Goal: Task Accomplishment & Management: Manage account settings

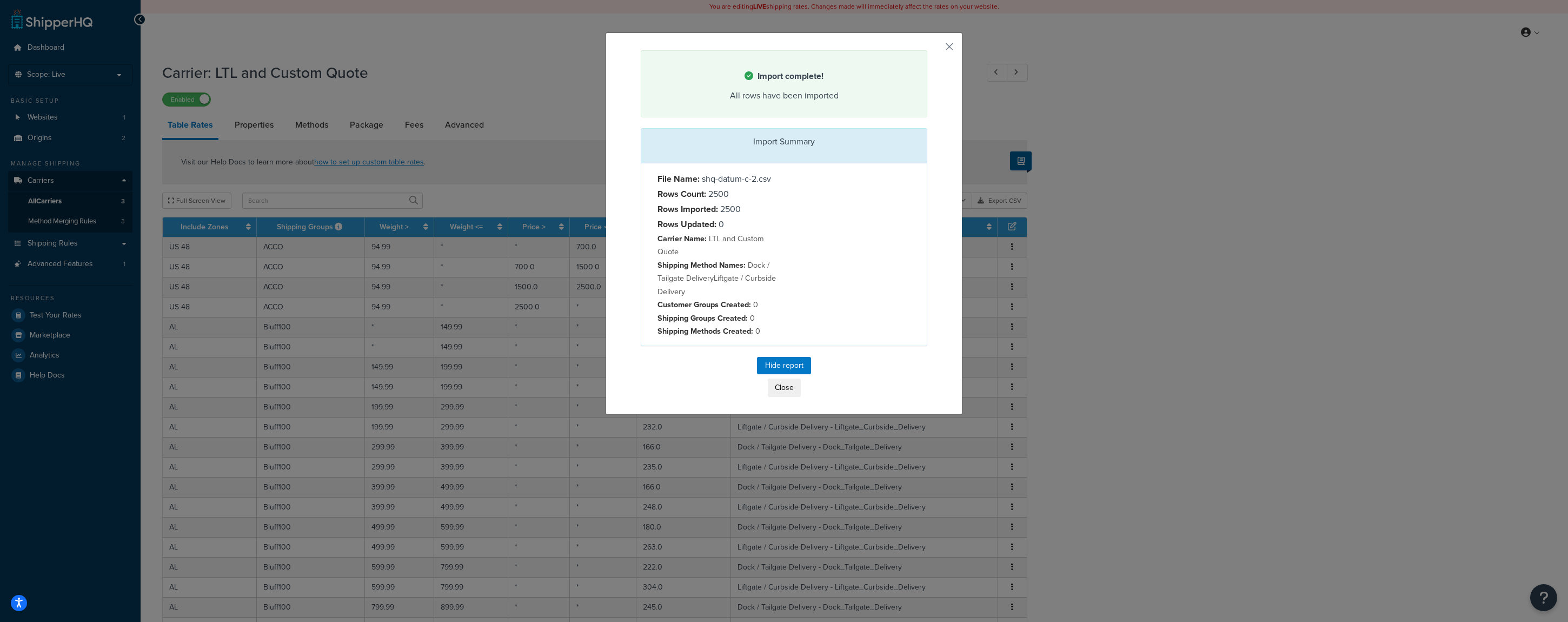
select select "25"
click at [772, 392] on button "Close" at bounding box center [784, 387] width 33 height 19
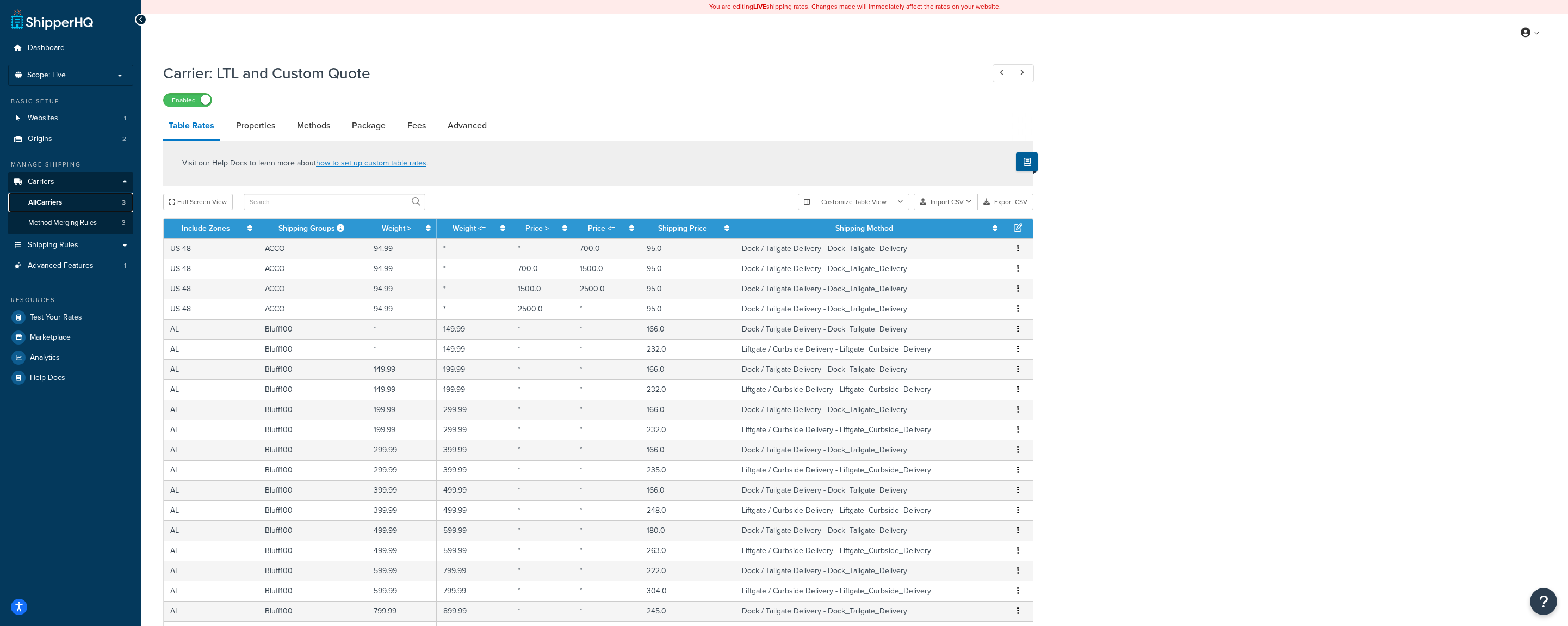
click at [67, 202] on link "All Carriers 3" at bounding box center [70, 202] width 125 height 20
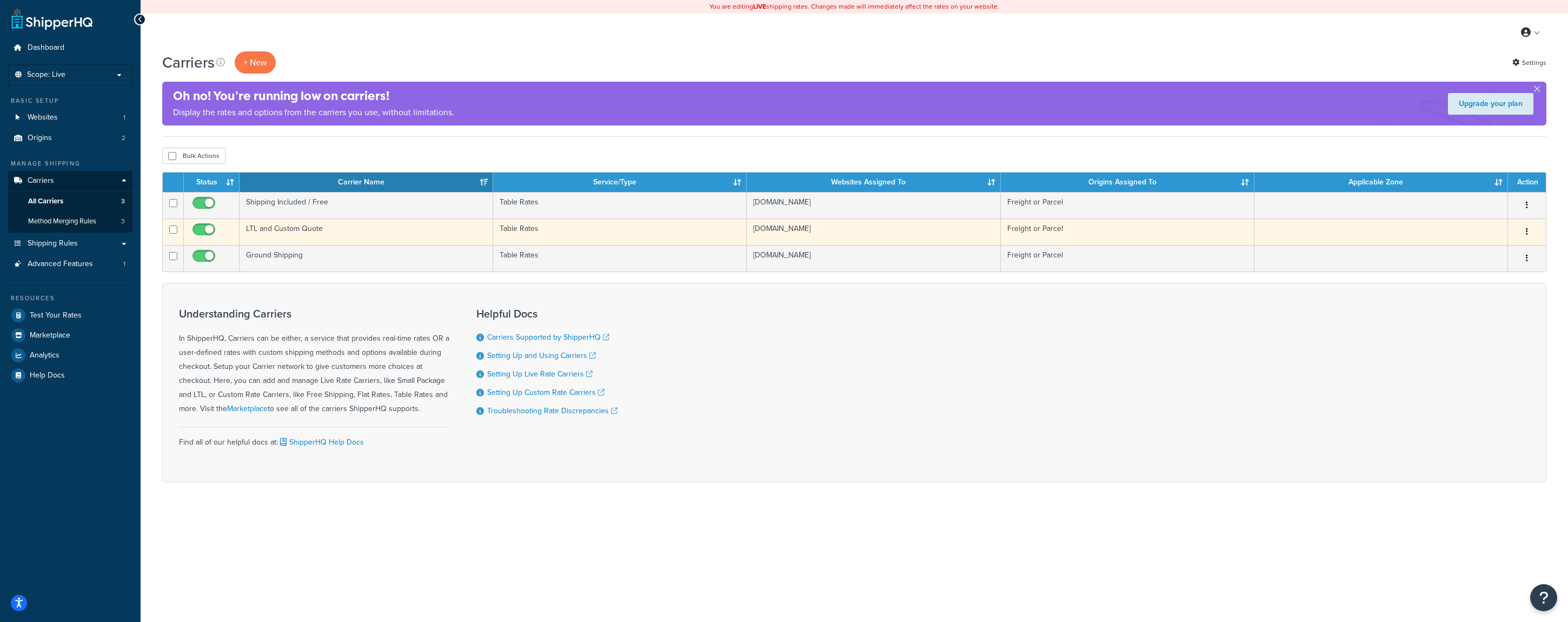
click at [328, 232] on td "LTL and Custom Quote" at bounding box center [366, 232] width 253 height 27
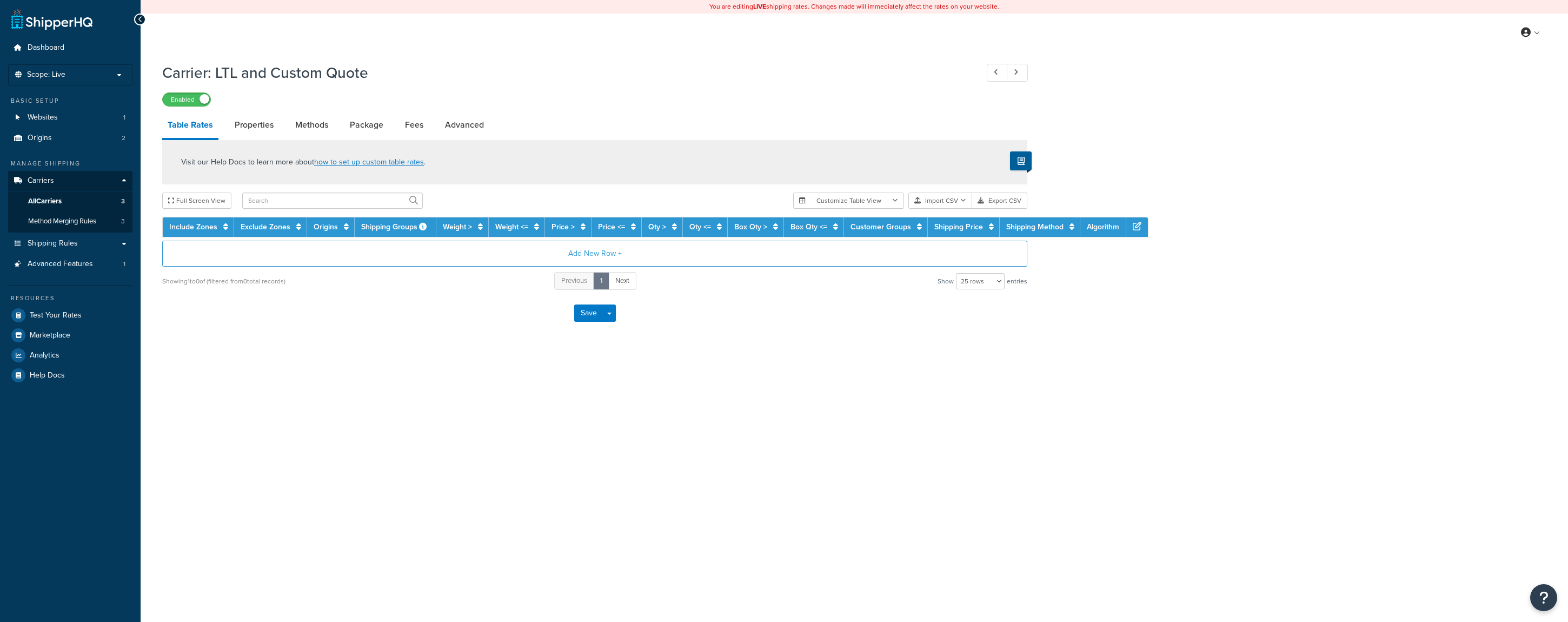
select select "25"
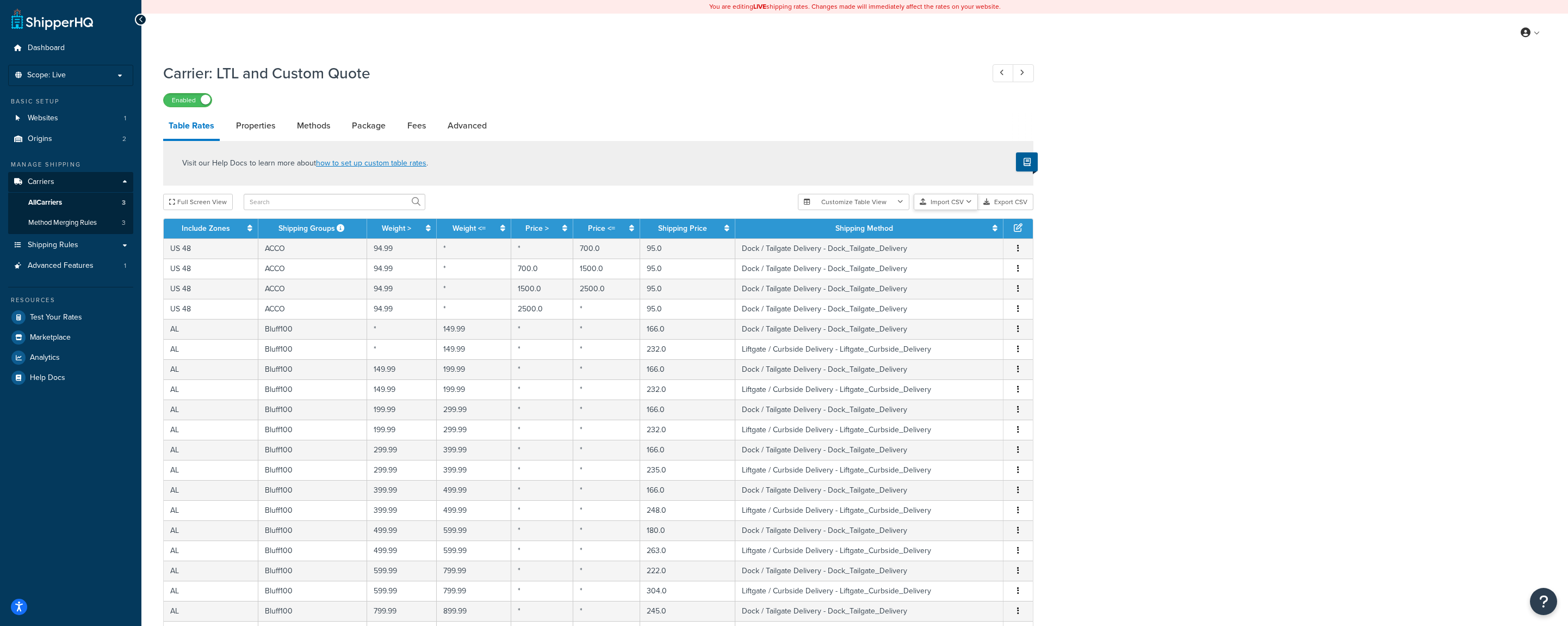
click at [955, 203] on button "Import CSV" at bounding box center [946, 202] width 64 height 16
click at [962, 210] on div "Customize Table View Show all columns Show selected columns Import CSV Import a…" at bounding box center [915, 202] width 235 height 16
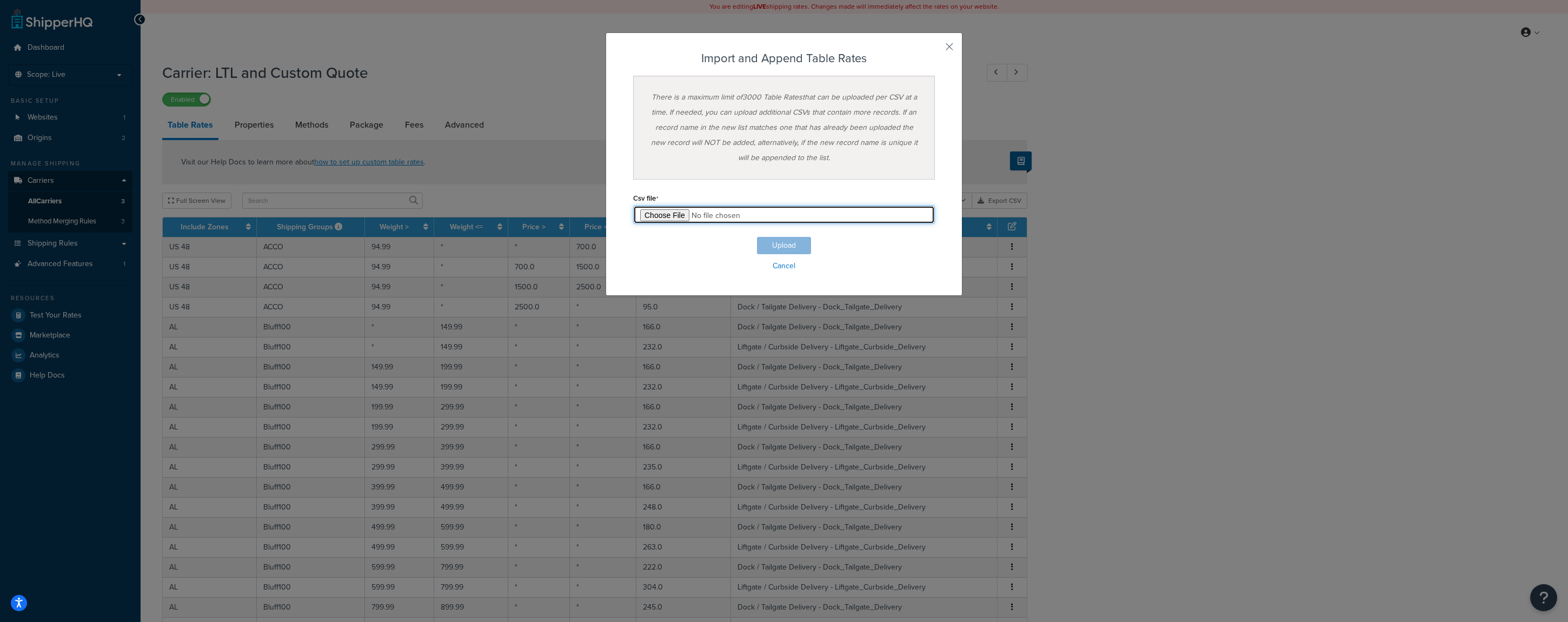
click at [651, 215] on input "file" at bounding box center [784, 215] width 302 height 19
type input "C:\fakepath\shq-datum-c-3.csv"
click at [760, 246] on button "Upload" at bounding box center [784, 245] width 54 height 17
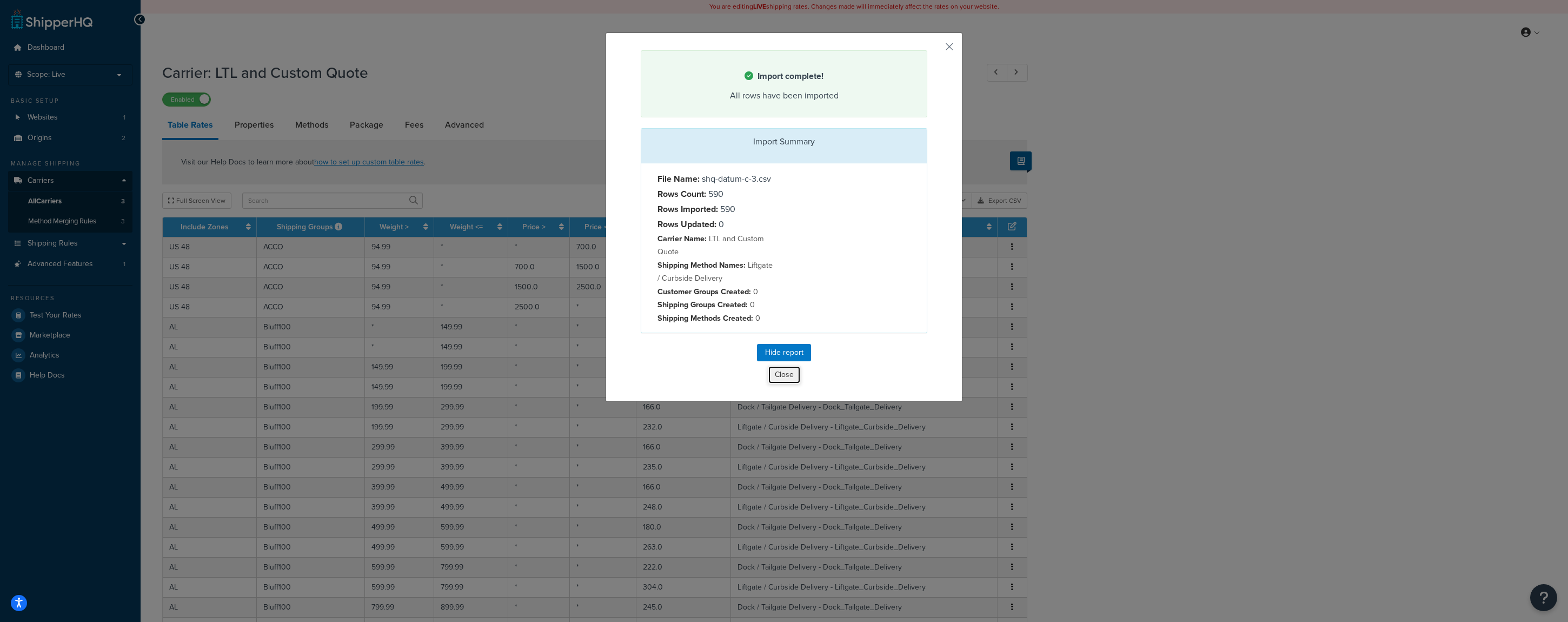
click at [782, 374] on button "Close" at bounding box center [784, 375] width 33 height 19
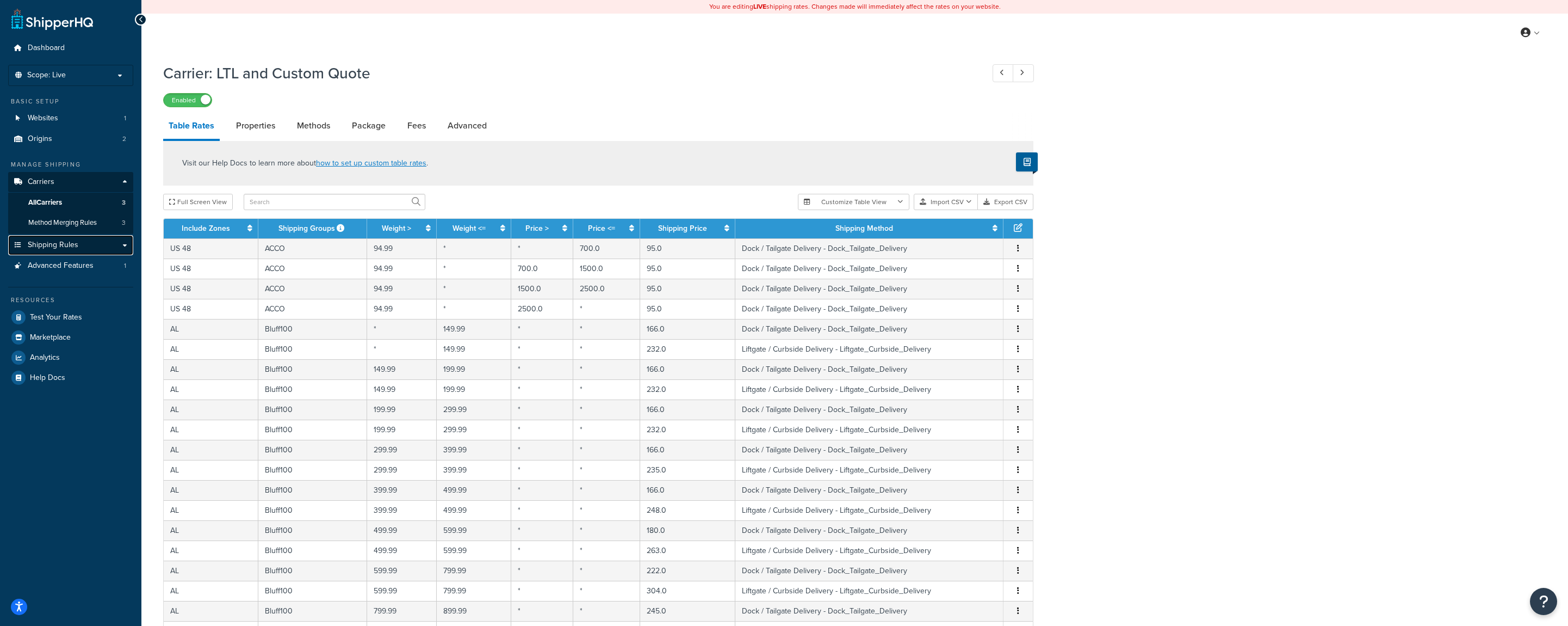
click at [79, 248] on link "Shipping Rules" at bounding box center [70, 245] width 125 height 20
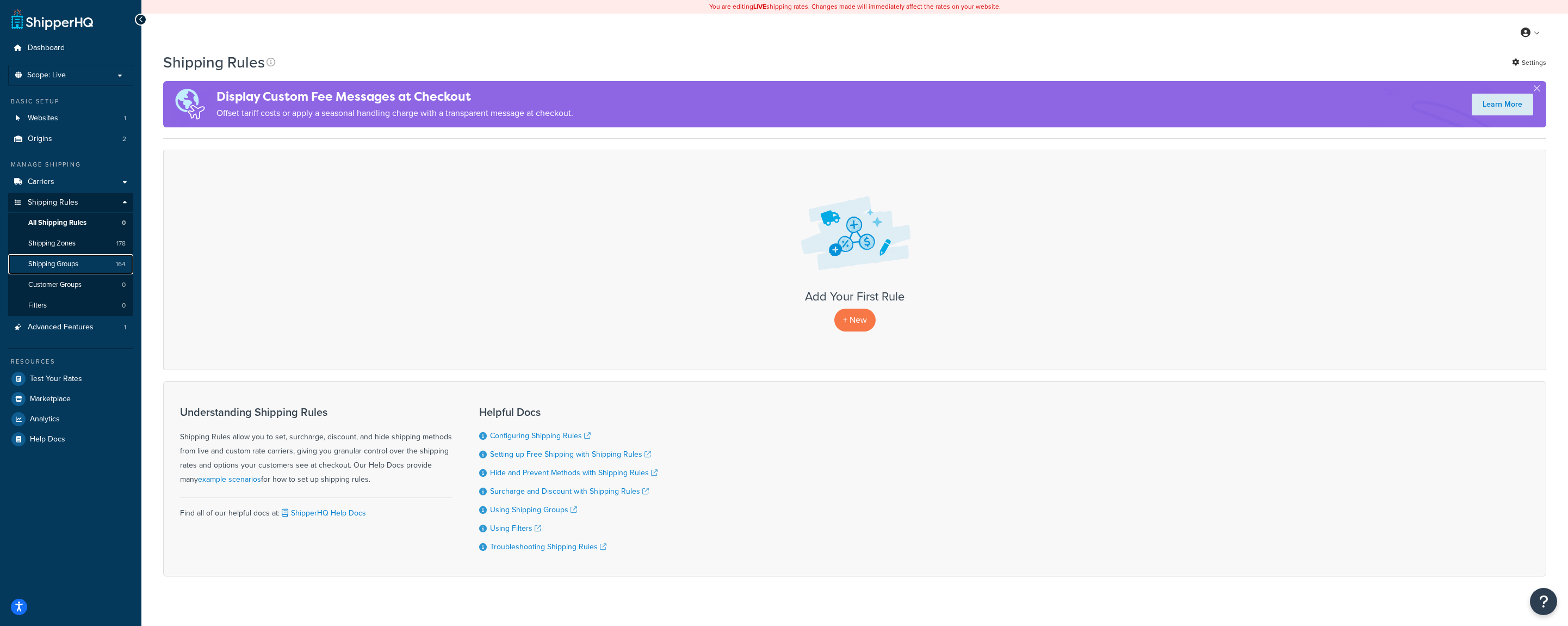
click at [79, 264] on span "Shipping Groups" at bounding box center [53, 264] width 50 height 9
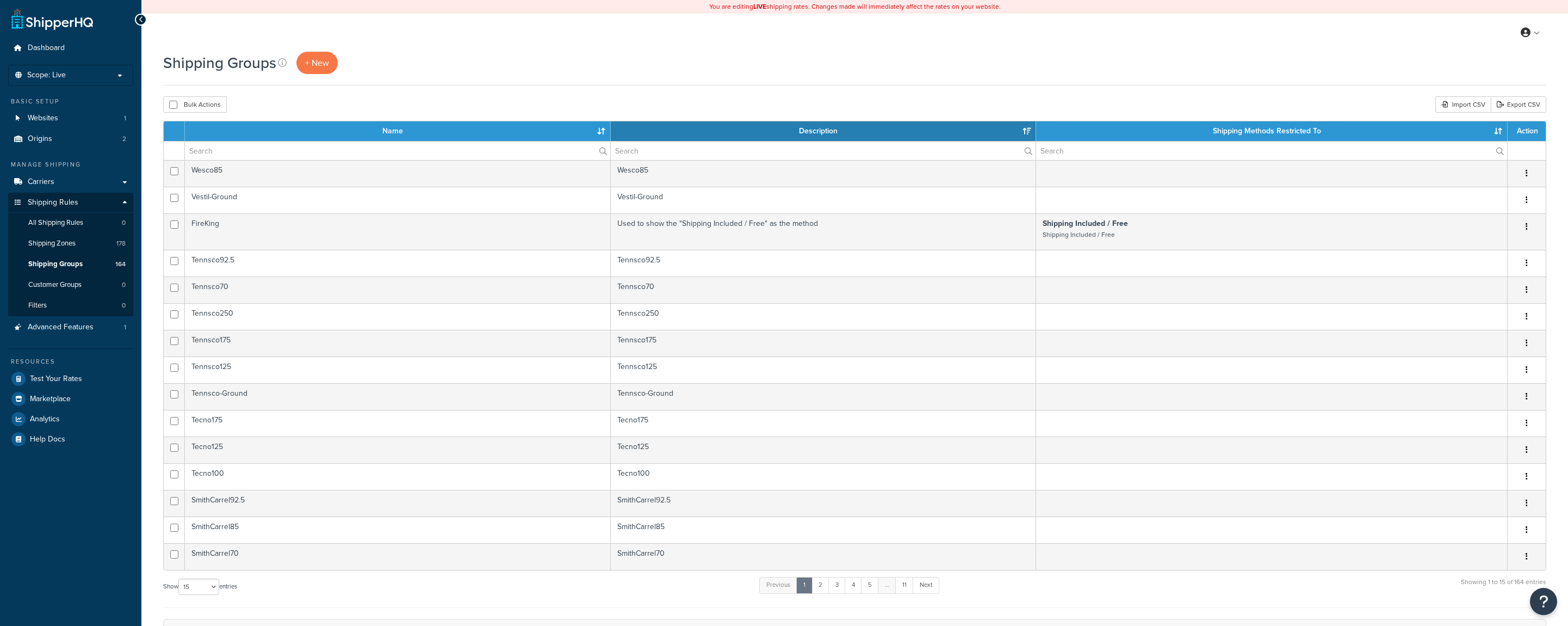
select select "15"
click at [600, 130] on th "Name" at bounding box center [398, 131] width 426 height 19
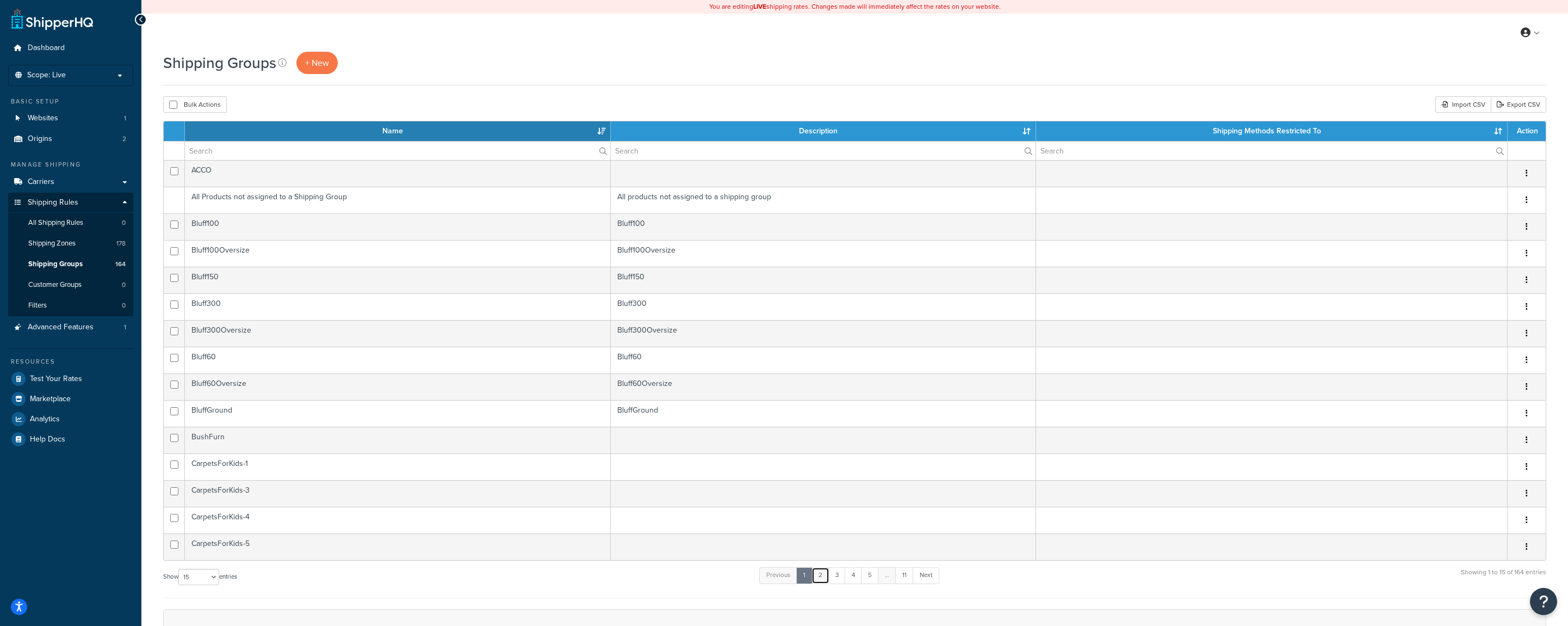
click at [820, 577] on link "2" at bounding box center [820, 575] width 18 height 16
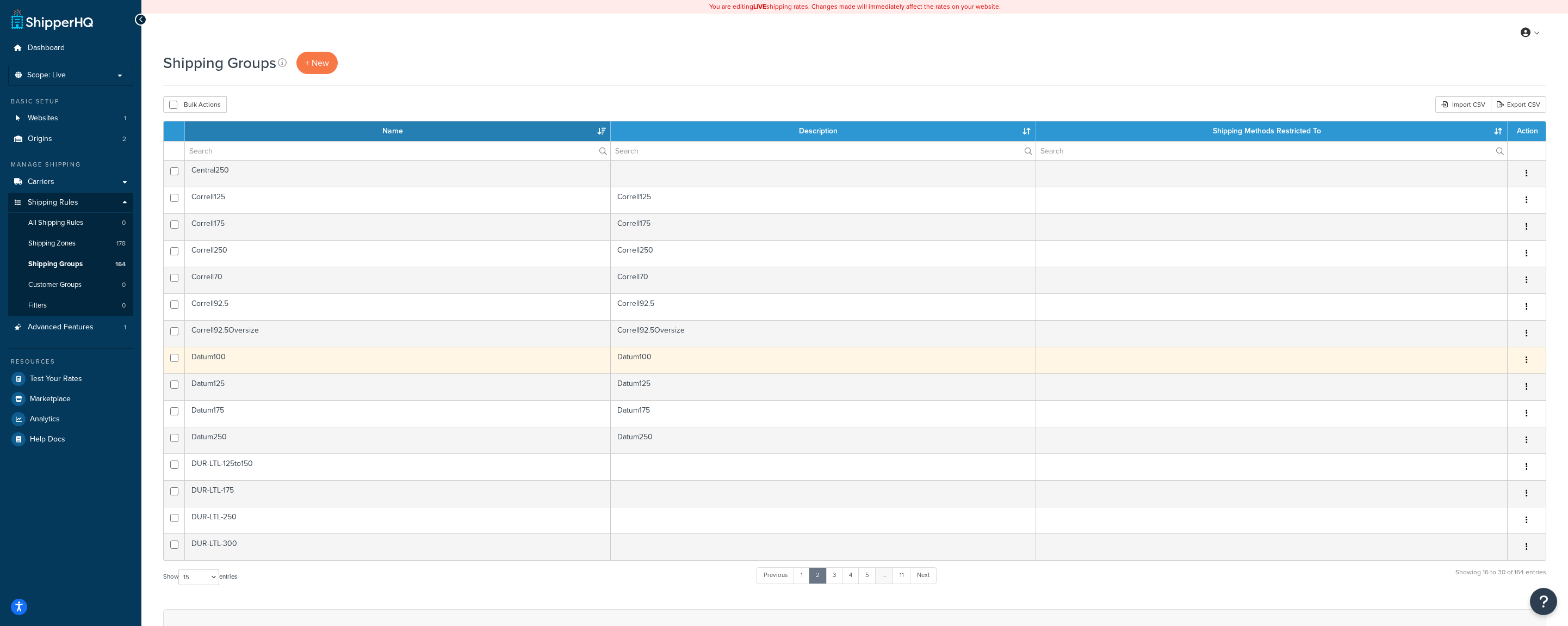
click at [1528, 361] on button "button" at bounding box center [1527, 360] width 15 height 17
click at [1497, 376] on link "Edit" at bounding box center [1483, 382] width 86 height 22
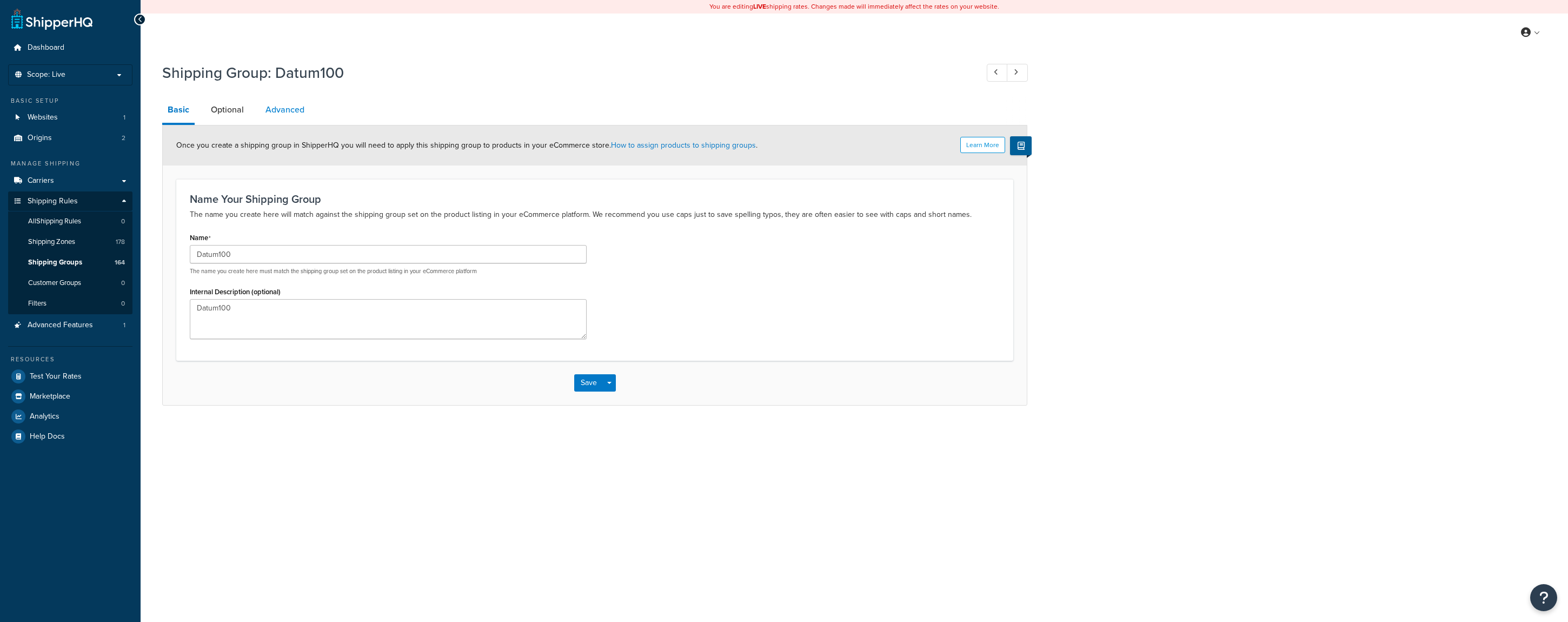
click at [297, 110] on link "Advanced" at bounding box center [285, 110] width 50 height 26
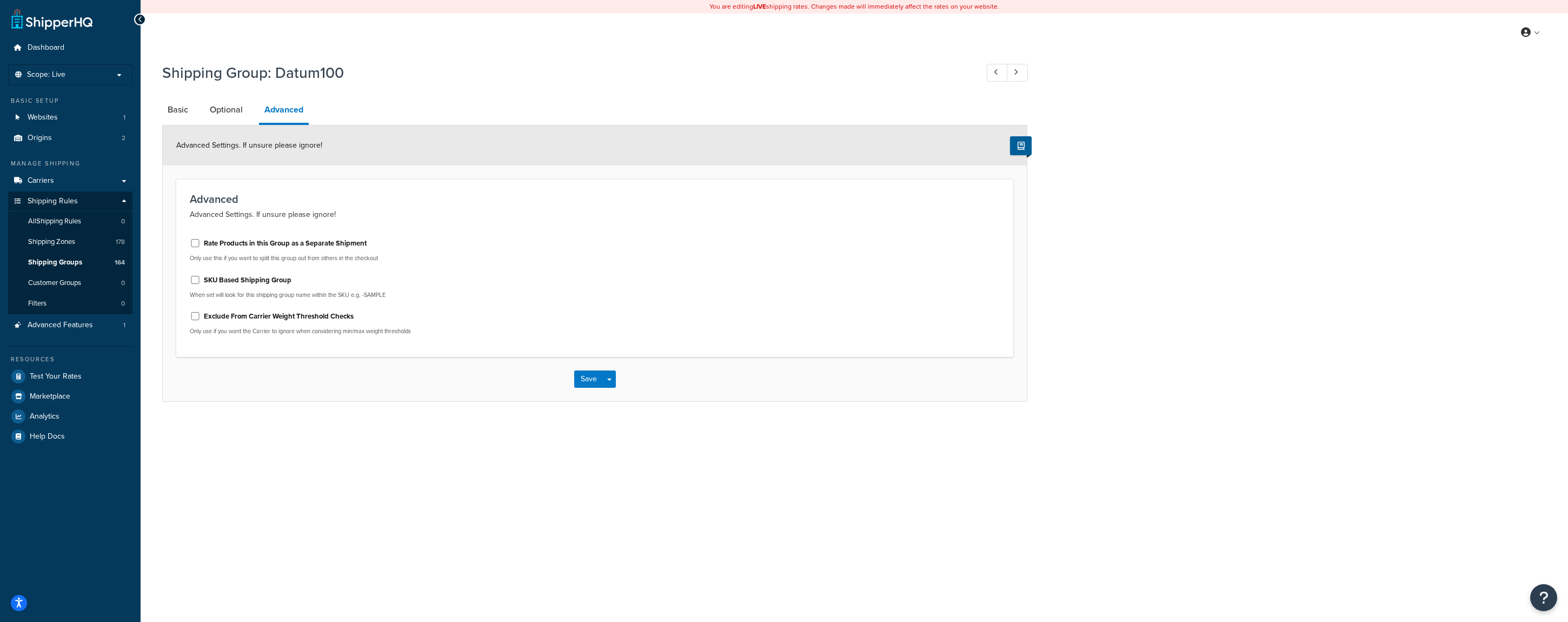
click at [203, 242] on div "Rate Products in this Group as a Separate Shipment" at bounding box center [388, 242] width 397 height 16
click at [197, 244] on input "Rate Products in this Group as a Separate Shipment" at bounding box center [195, 243] width 11 height 8
checkbox input "true"
click at [583, 378] on button "Save" at bounding box center [588, 378] width 29 height 17
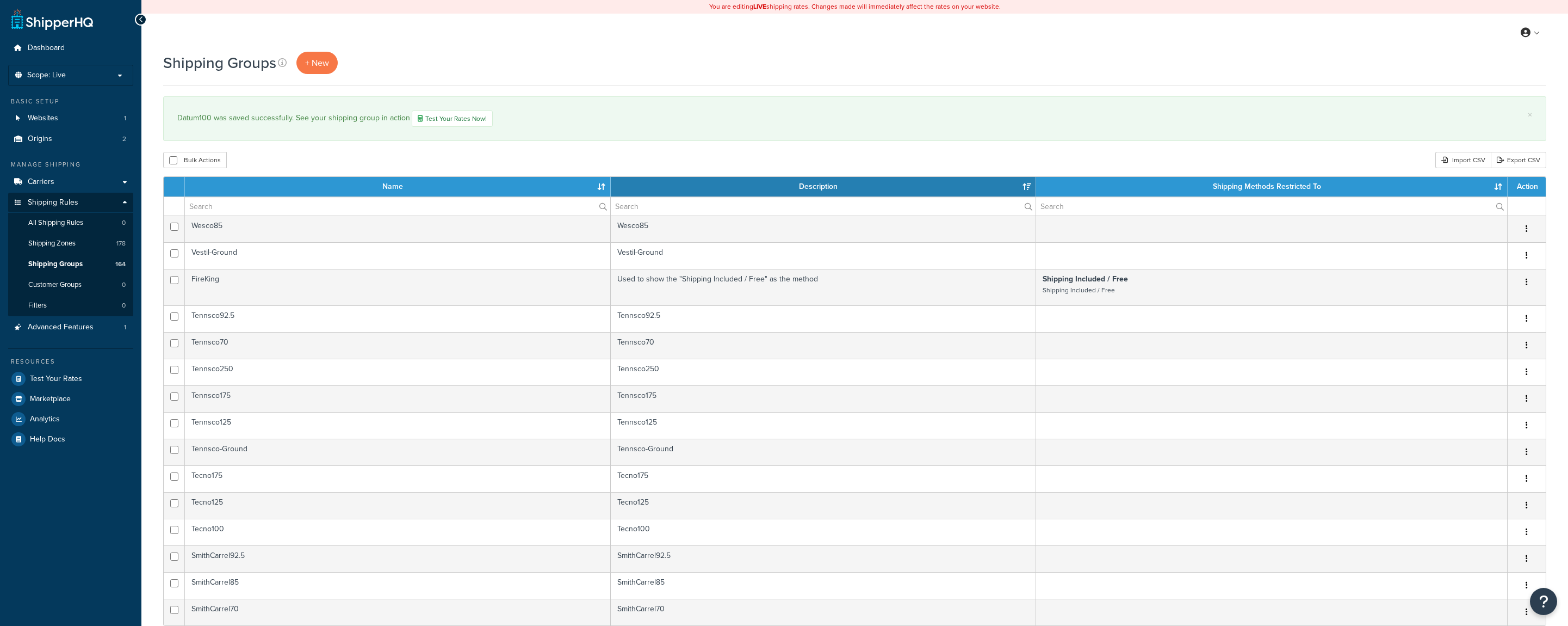
select select "15"
click at [282, 208] on input "text" at bounding box center [398, 206] width 426 height 19
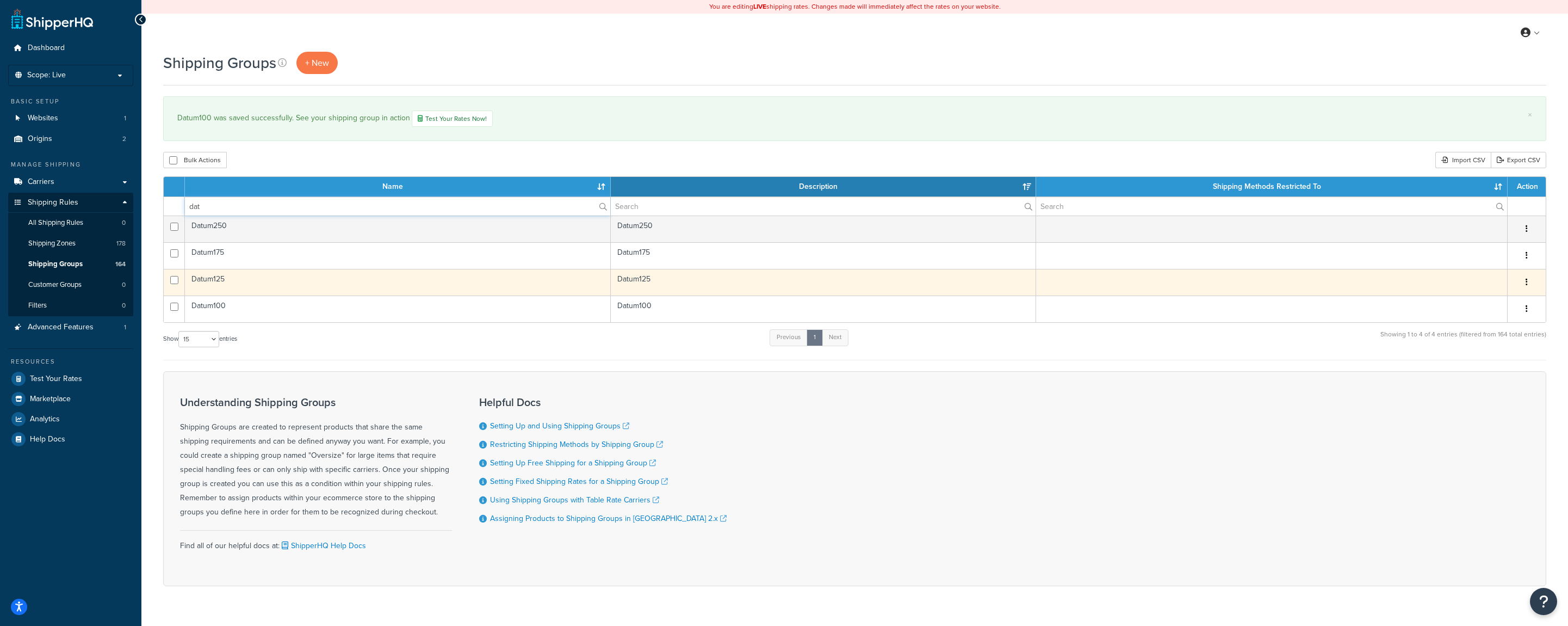
type input "dat"
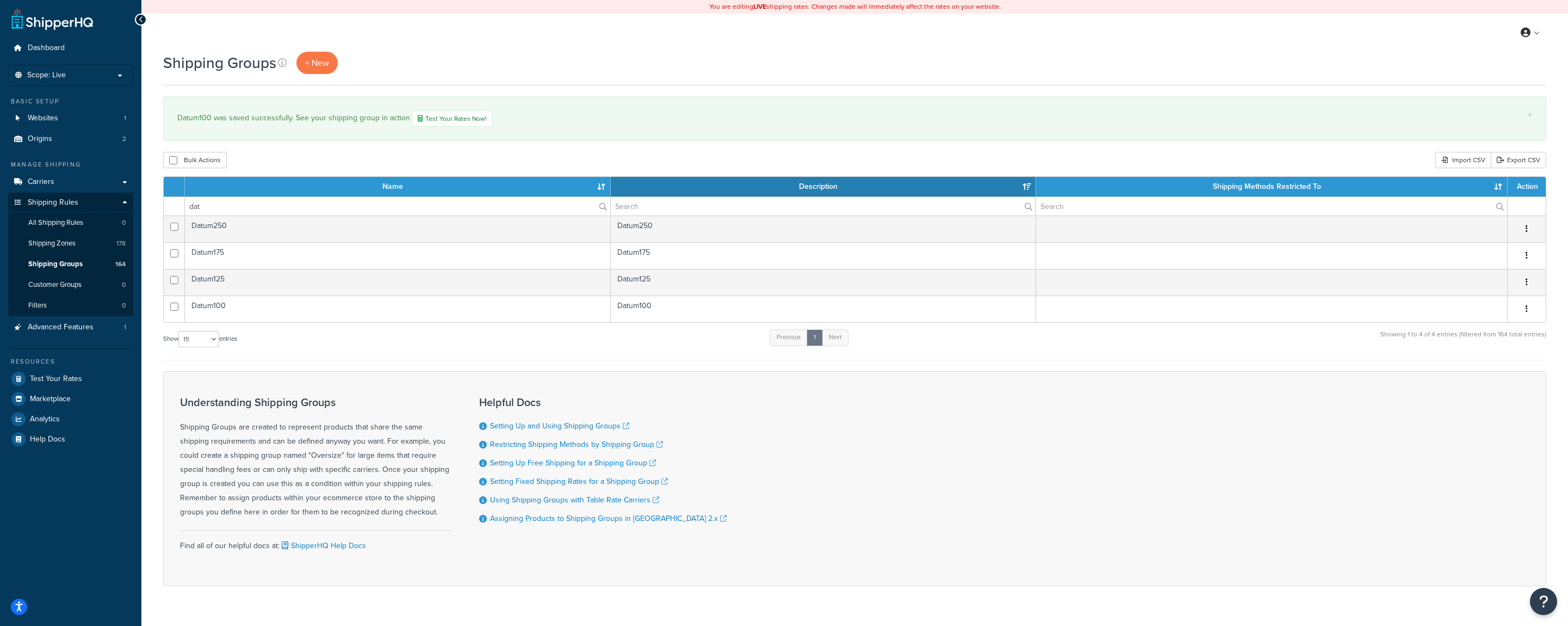
click at [1527, 285] on icon "button" at bounding box center [1526, 282] width 2 height 7
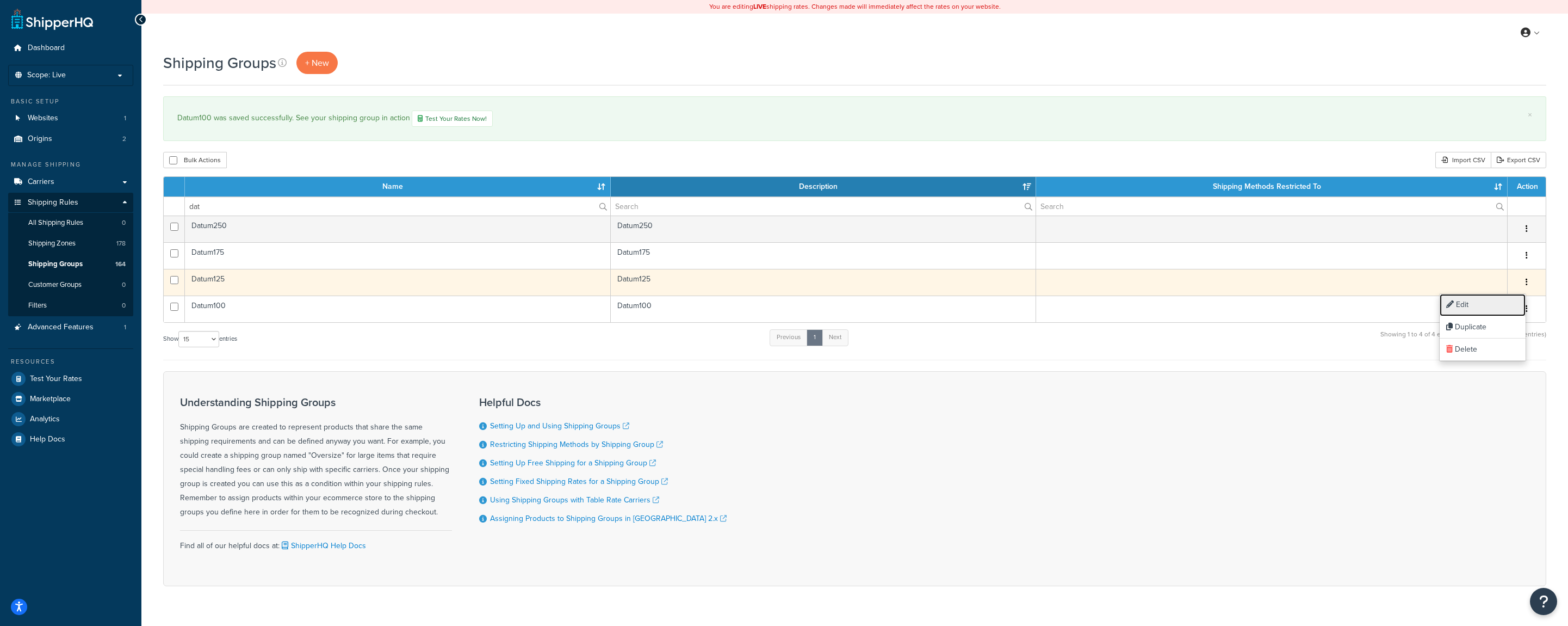
click at [1486, 299] on link "Edit" at bounding box center [1483, 305] width 86 height 22
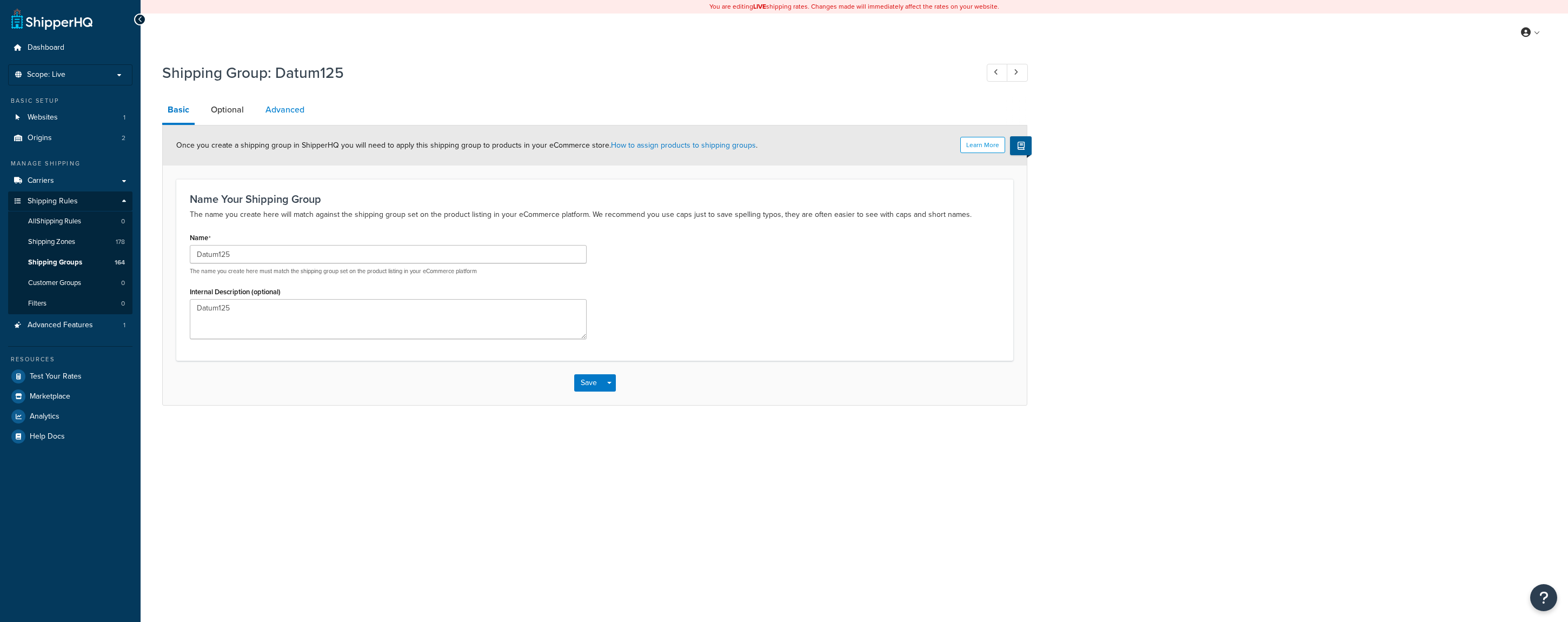
click at [277, 110] on link "Advanced" at bounding box center [285, 110] width 50 height 26
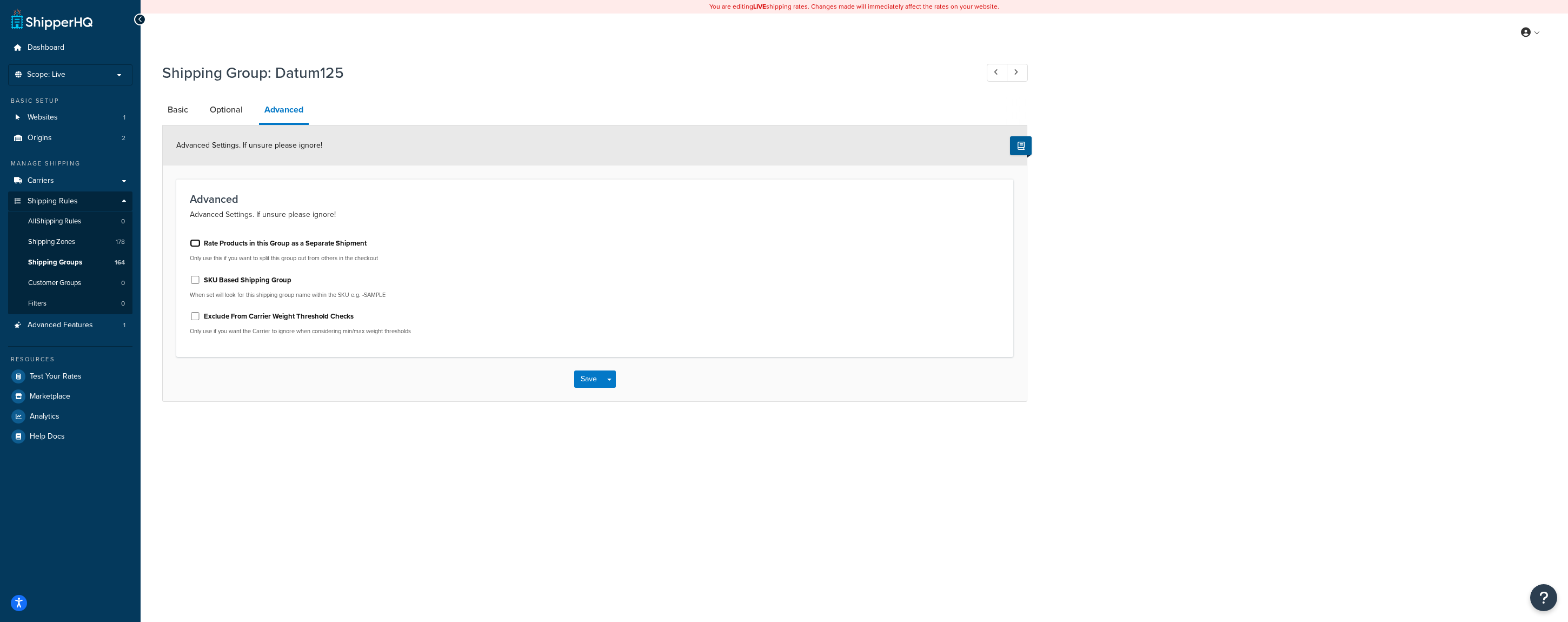
click at [193, 244] on input "Rate Products in this Group as a Separate Shipment" at bounding box center [195, 243] width 11 height 8
checkbox input "true"
click at [579, 376] on button "Save" at bounding box center [588, 378] width 29 height 17
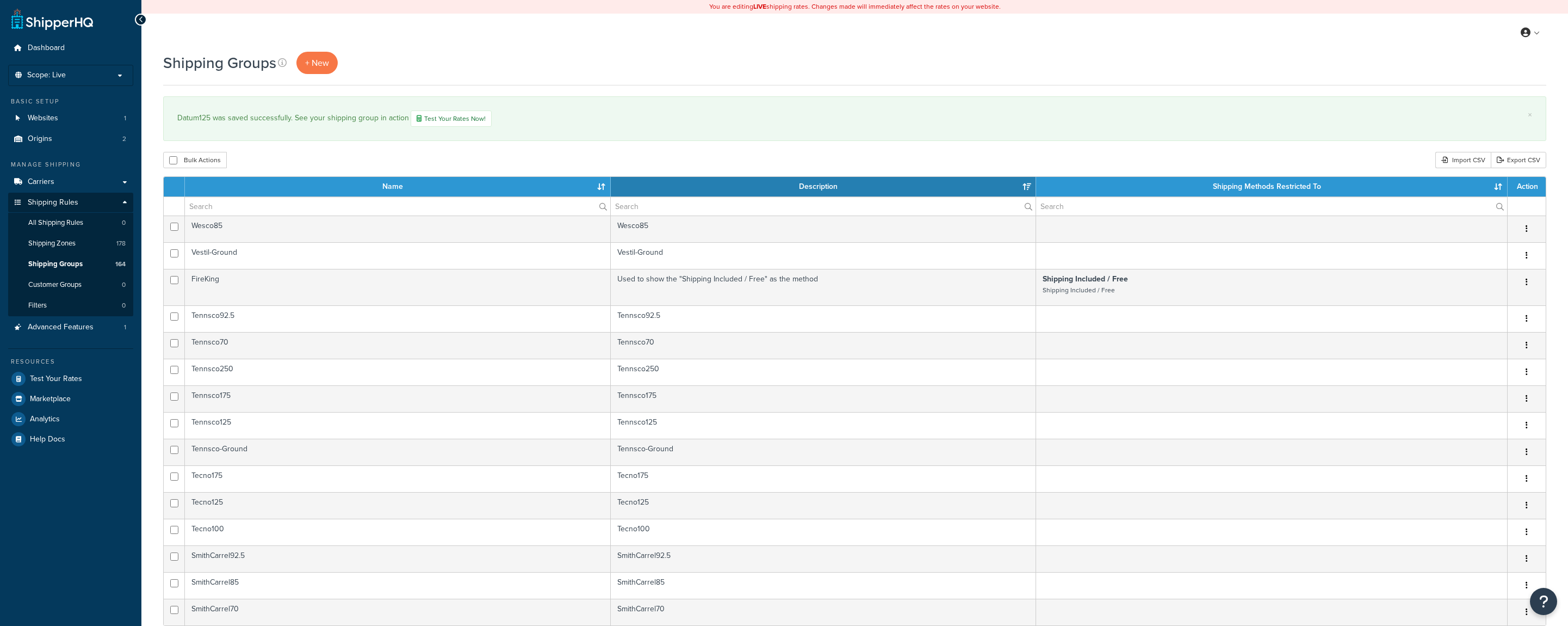
select select "15"
click at [279, 208] on input "text" at bounding box center [398, 206] width 426 height 19
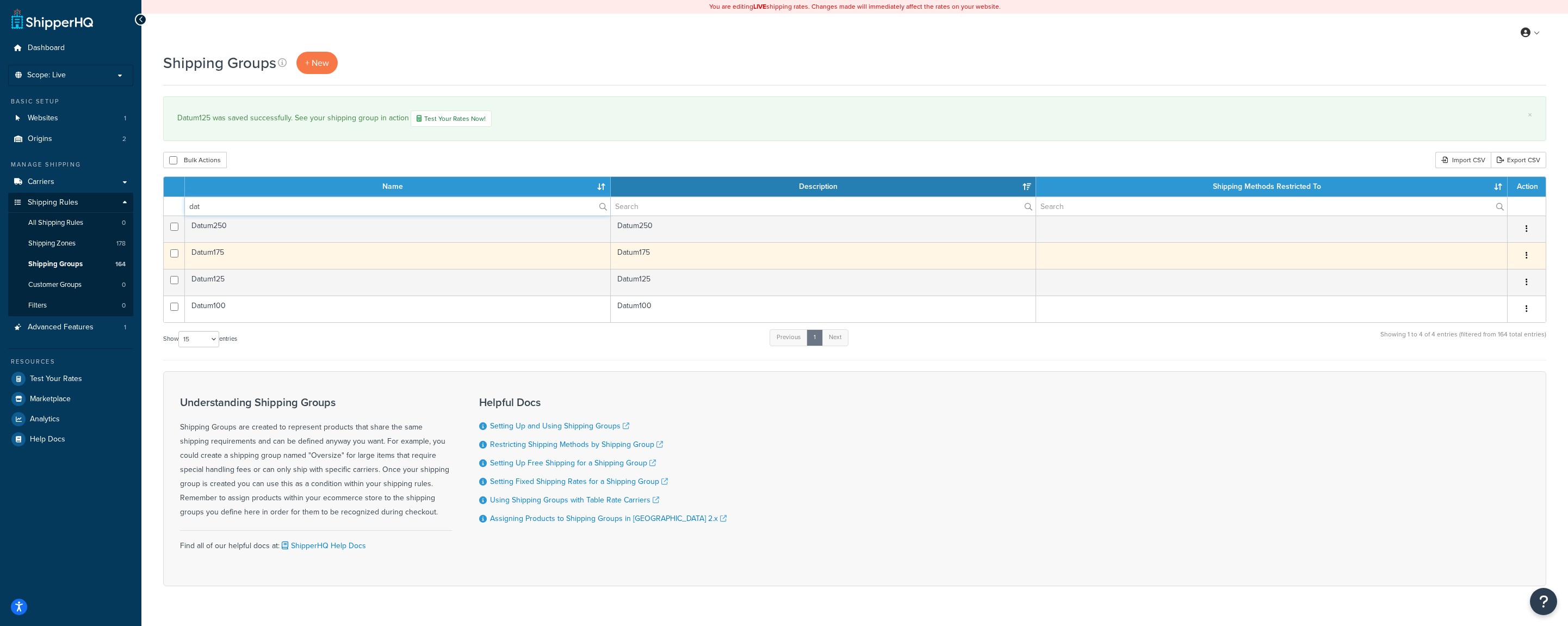
type input "dat"
click at [1527, 257] on icon "button" at bounding box center [1526, 255] width 2 height 7
click at [1494, 274] on link "Edit" at bounding box center [1483, 278] width 86 height 22
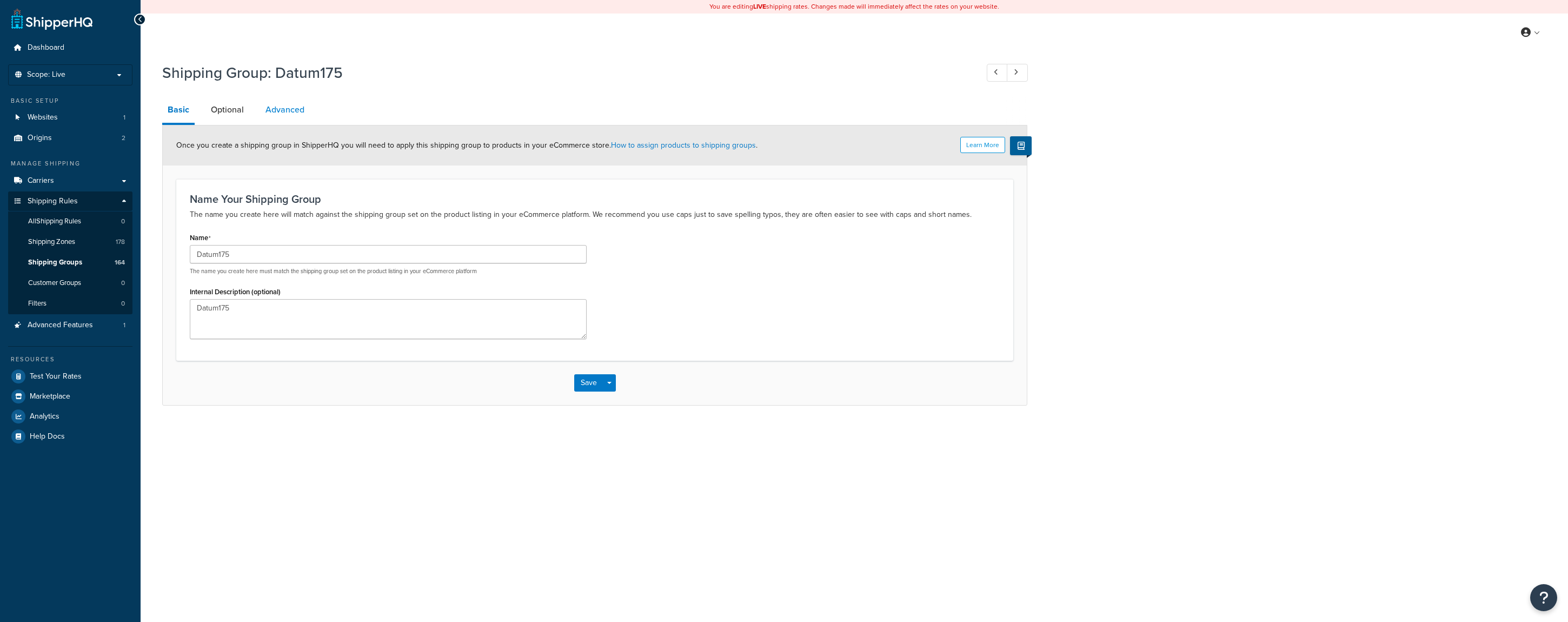
click at [290, 112] on link "Advanced" at bounding box center [285, 110] width 50 height 26
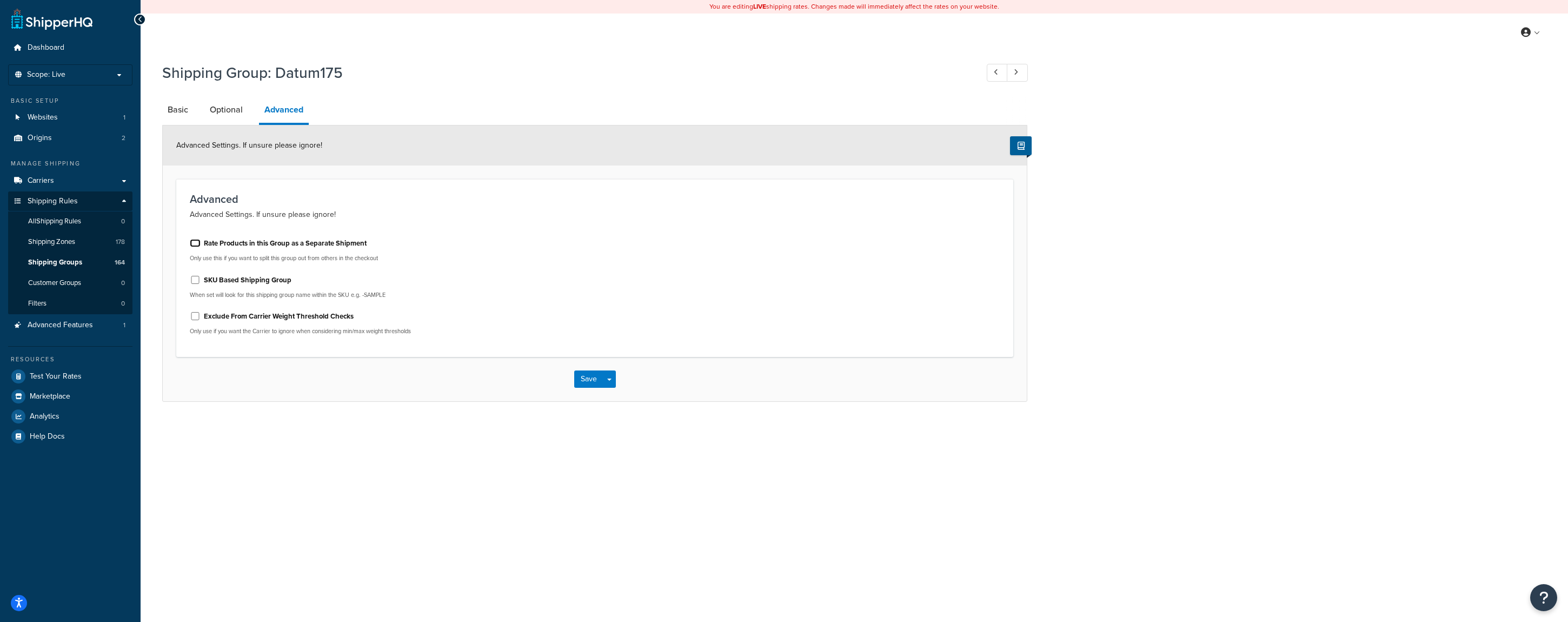
click at [194, 246] on input "Rate Products in this Group as a Separate Shipment" at bounding box center [195, 243] width 11 height 8
checkbox input "true"
click at [588, 380] on button "Save" at bounding box center [588, 378] width 29 height 17
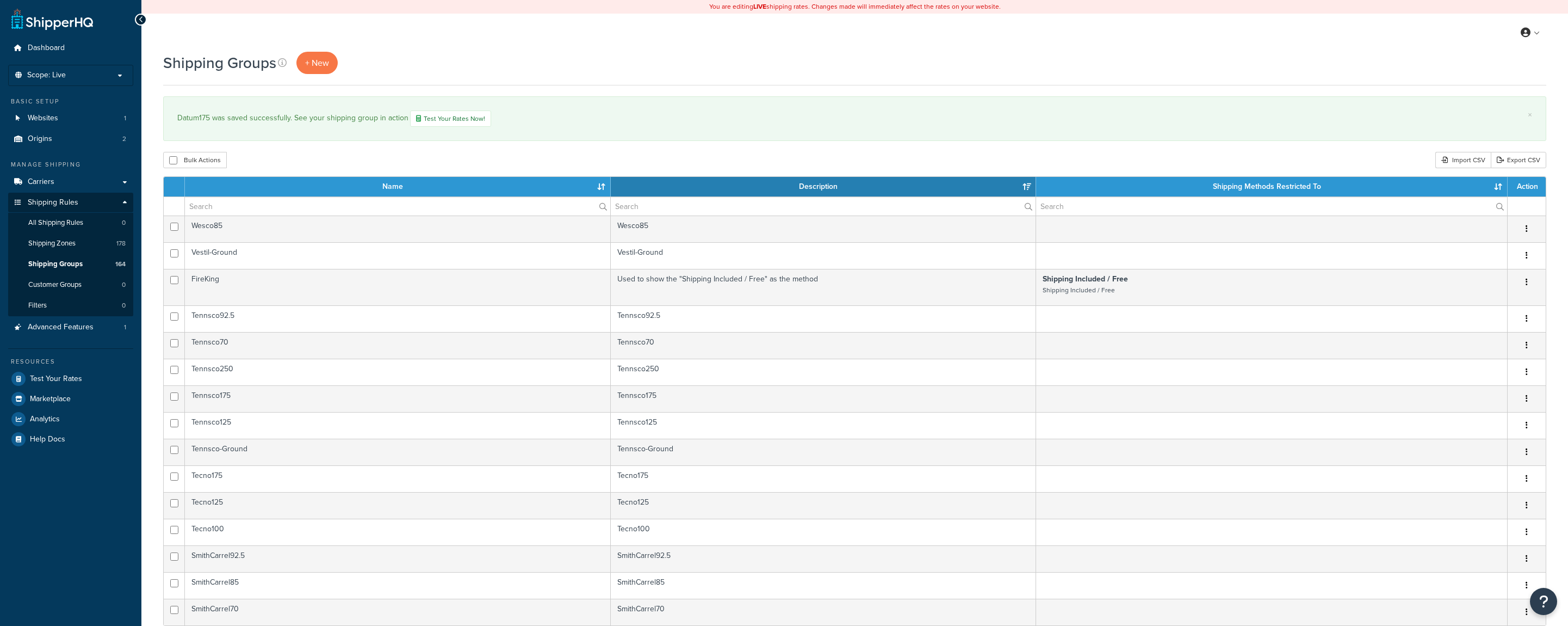
select select "15"
click at [291, 205] on input "text" at bounding box center [398, 206] width 426 height 19
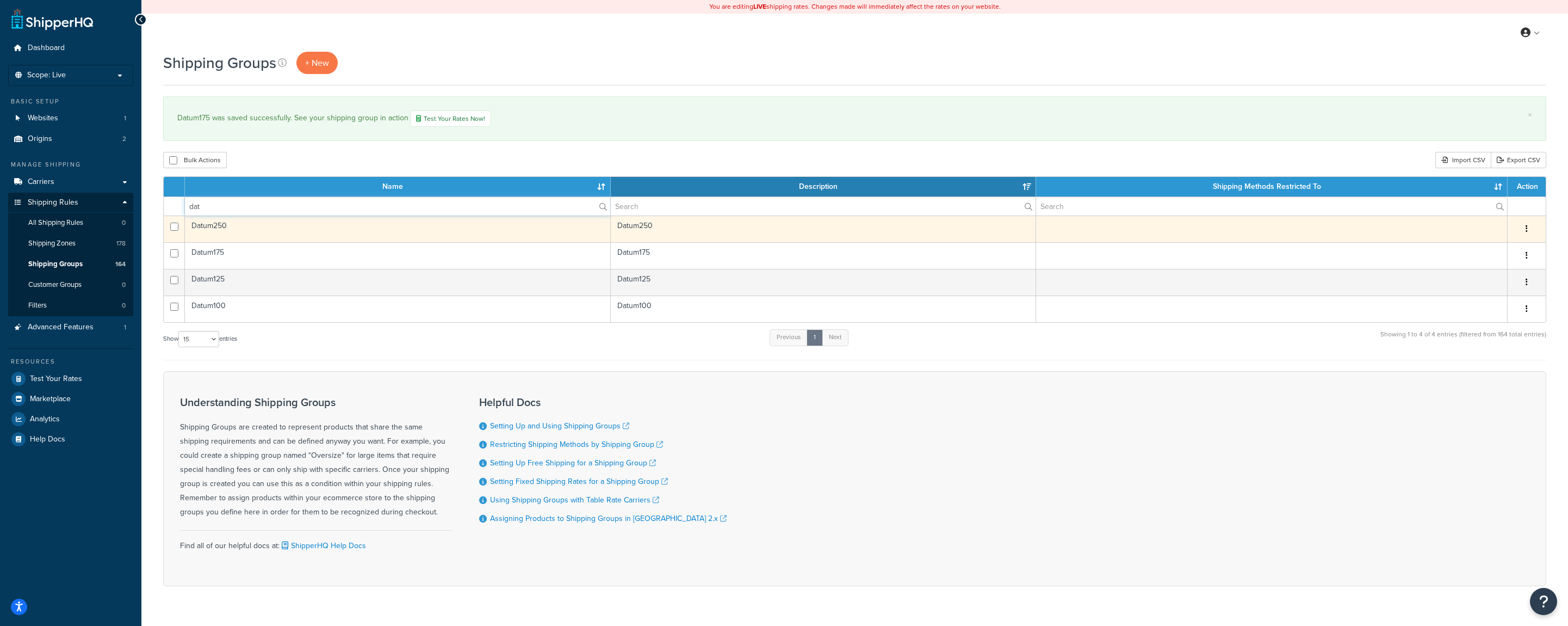
type input "dat"
click at [1527, 232] on icon "button" at bounding box center [1526, 229] width 2 height 7
click at [1483, 250] on link "Edit" at bounding box center [1483, 252] width 86 height 22
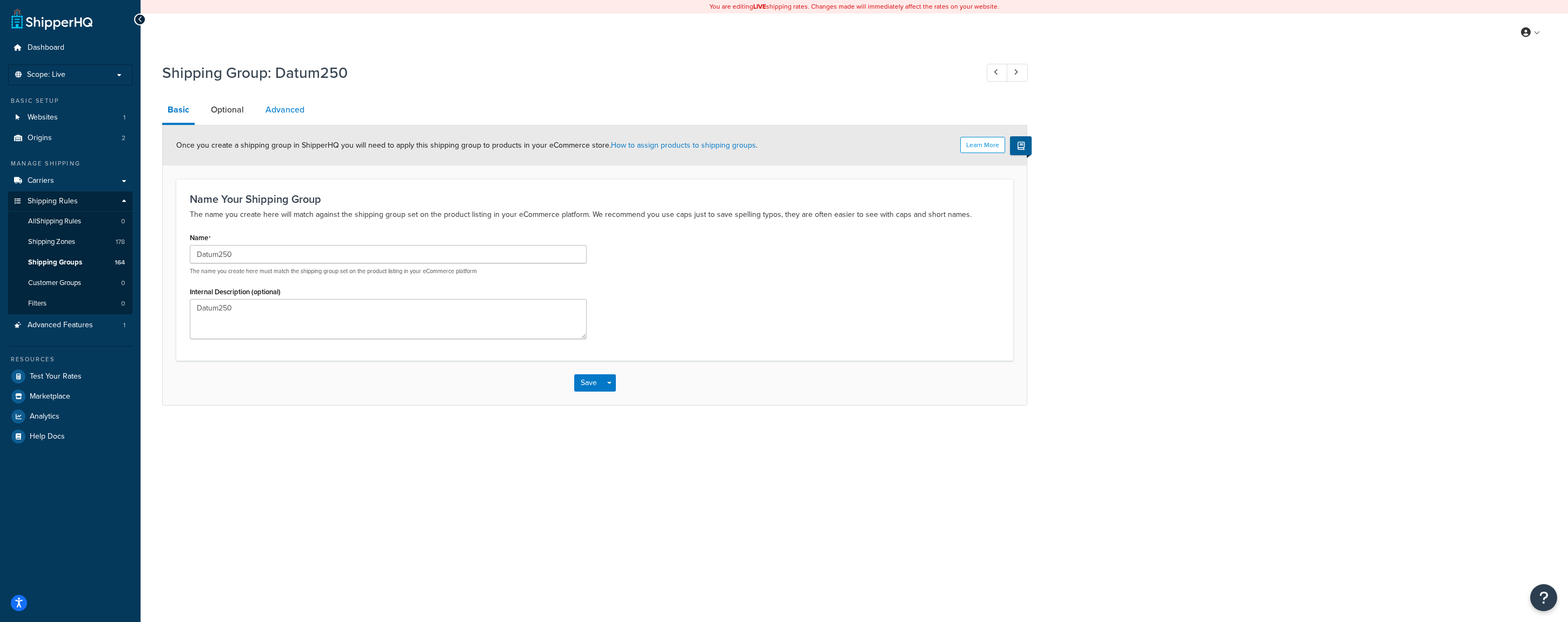
click at [279, 115] on link "Advanced" at bounding box center [285, 110] width 50 height 26
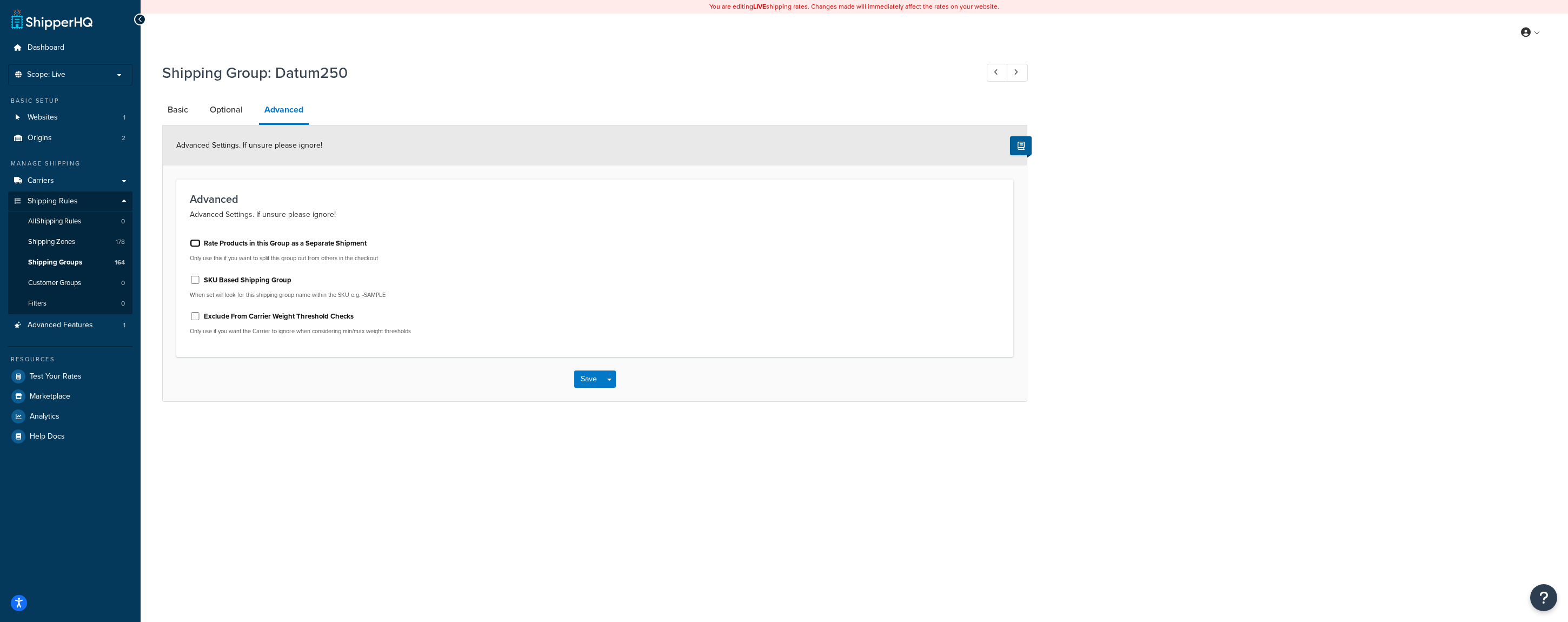
click at [197, 245] on input "Rate Products in this Group as a Separate Shipment" at bounding box center [195, 243] width 11 height 8
checkbox input "true"
drag, startPoint x: 585, startPoint y: 380, endPoint x: 591, endPoint y: 364, distance: 17.1
click at [585, 379] on button "Save" at bounding box center [588, 378] width 29 height 17
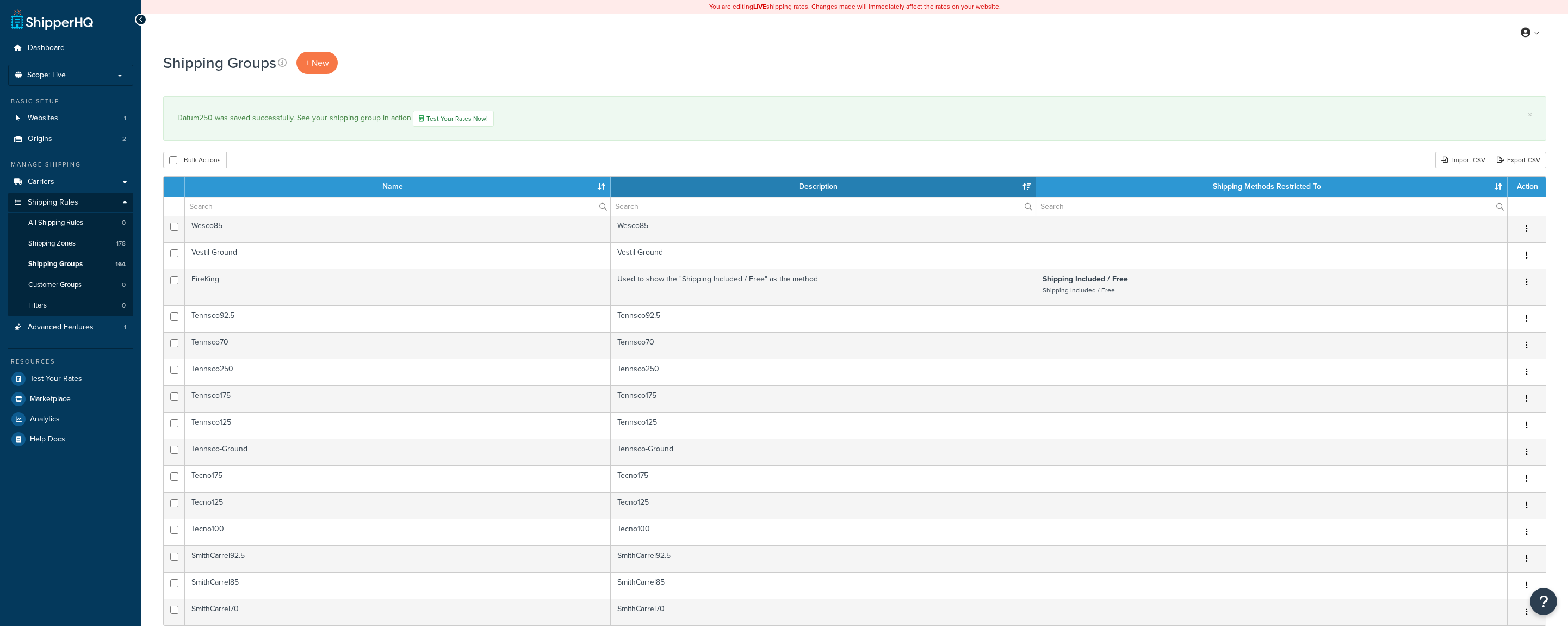
select select "15"
click at [1506, 164] on link "Export CSV" at bounding box center [1519, 160] width 55 height 16
click at [694, 148] on div "Shipping Groups + New × Datum250 was saved successfully. See your shipping grou…" at bounding box center [855, 490] width 1426 height 876
